Goal: Check status

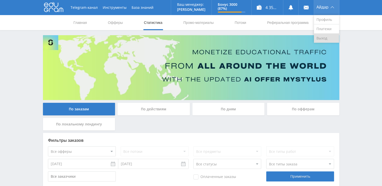
click at [329, 37] on link "Выход" at bounding box center [326, 38] width 25 height 9
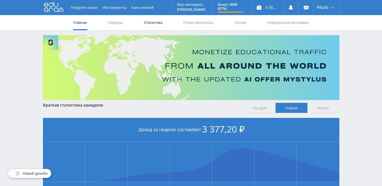
click at [154, 20] on link "Статистика" at bounding box center [153, 22] width 20 height 15
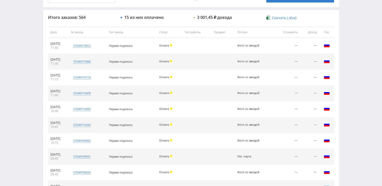
scroll to position [235, 0]
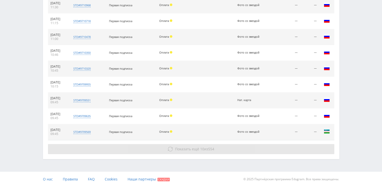
click at [188, 148] on span "Показать ещё" at bounding box center [187, 148] width 24 height 5
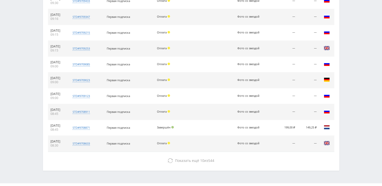
scroll to position [392, 0]
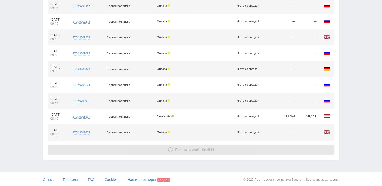
click at [192, 145] on button "Показать ещё 10 из 544" at bounding box center [191, 149] width 286 height 10
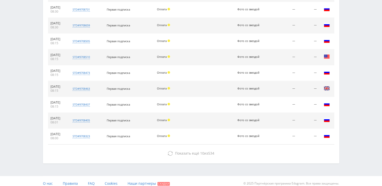
scroll to position [534, 0]
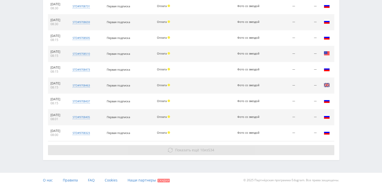
click at [180, 149] on span "Показать ещё" at bounding box center [187, 149] width 24 height 5
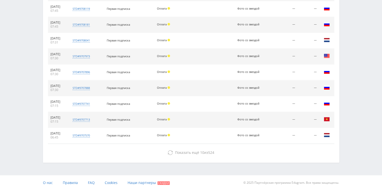
scroll to position [690, 0]
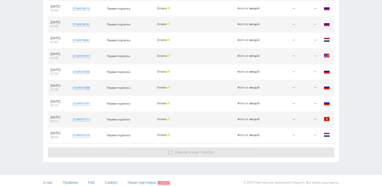
click at [182, 150] on span "Показать ещё" at bounding box center [187, 152] width 24 height 5
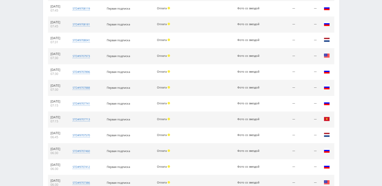
click at [181, 149] on div "Оплата" at bounding box center [169, 150] width 25 height 3
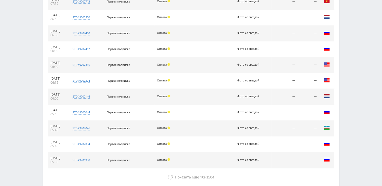
scroll to position [833, 0]
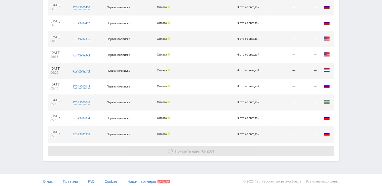
click at [186, 148] on span "Показать ещё" at bounding box center [187, 150] width 24 height 5
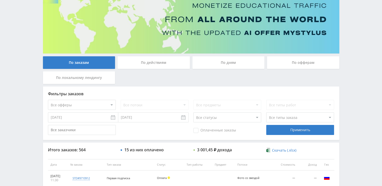
scroll to position [43, 0]
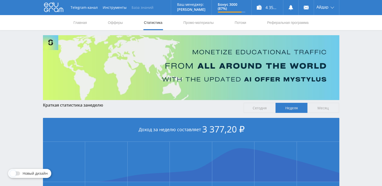
click at [147, 8] on link "База знаний" at bounding box center [142, 7] width 27 height 15
drag, startPoint x: 163, startPoint y: 20, endPoint x: 158, endPoint y: 20, distance: 5.0
click at [158, 21] on nav "Главная Офферы Статистика Промо-материалы Потоки Реферальная программа" at bounding box center [191, 22] width 236 height 15
click at [158, 21] on link "Статистика" at bounding box center [153, 22] width 20 height 15
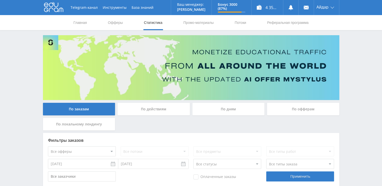
click at [264, 125] on div "По заказам По действиям По дням По офферам По локальному лендингу" at bounding box center [191, 118] width 299 height 30
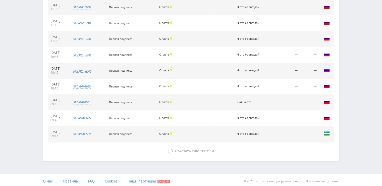
scroll to position [235, 0]
